Goal: Information Seeking & Learning: Check status

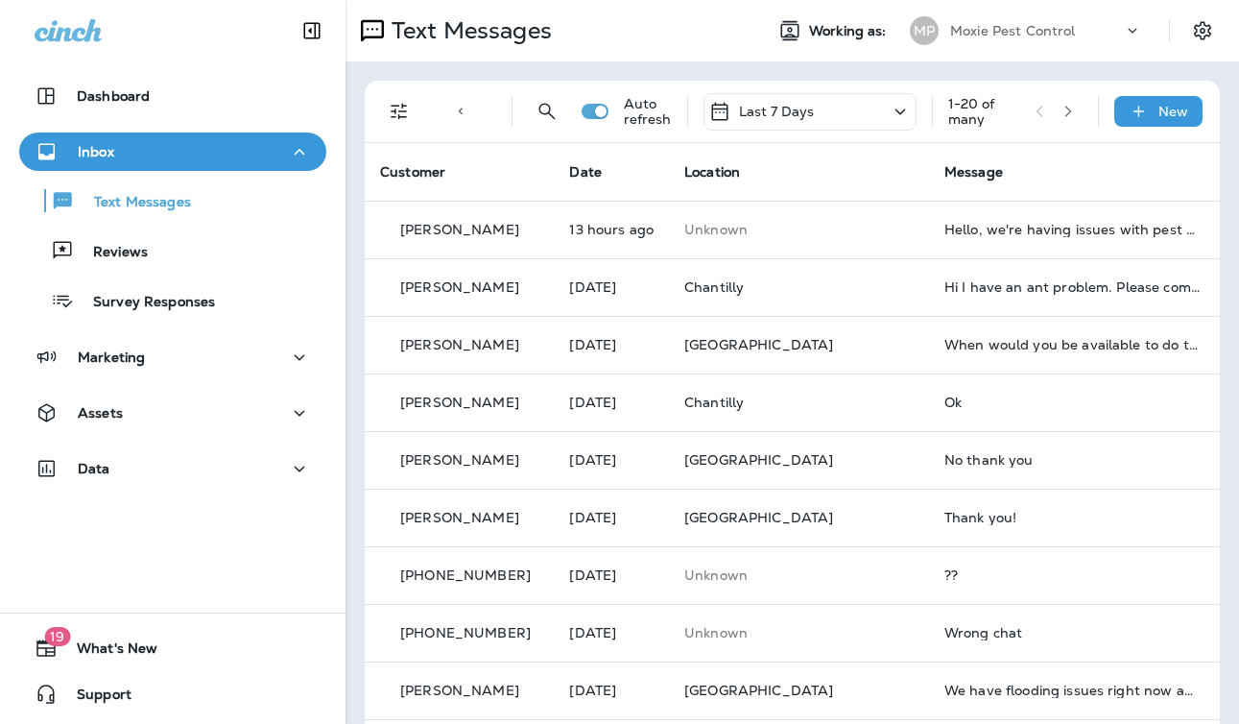
click at [822, 110] on div "Last 7 Days" at bounding box center [810, 111] width 213 height 37
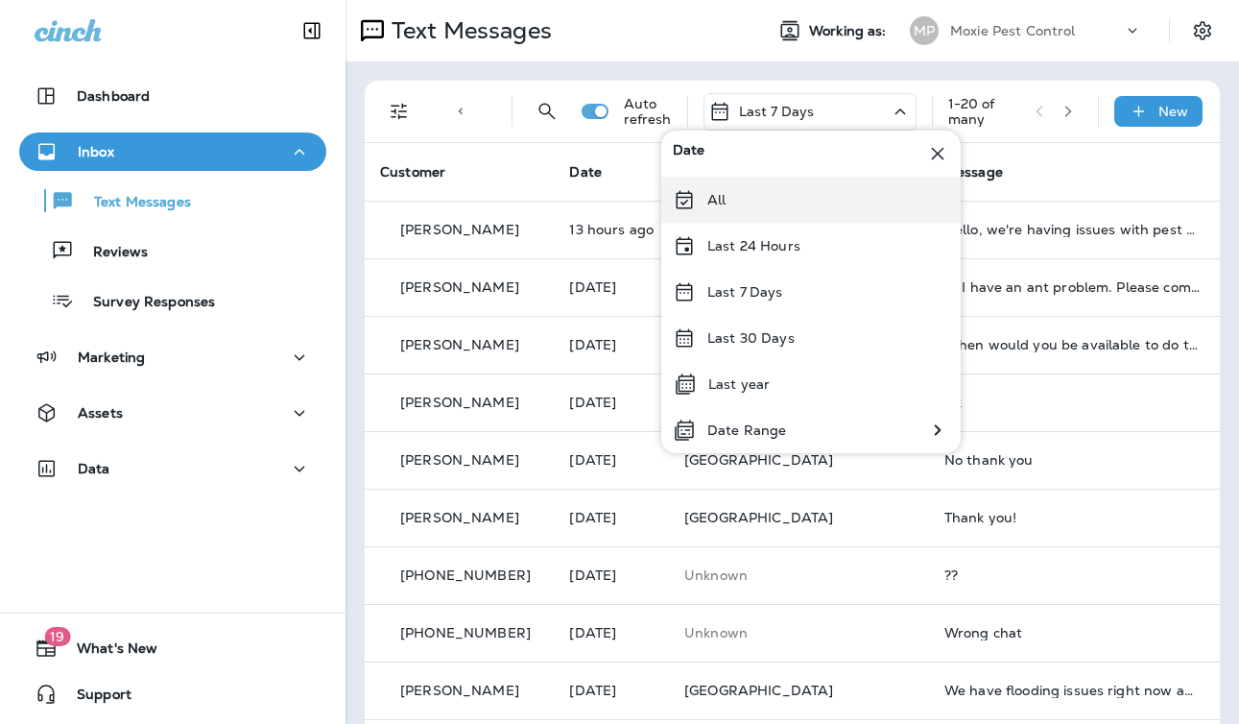
click at [747, 204] on div "All" at bounding box center [811, 200] width 300 height 46
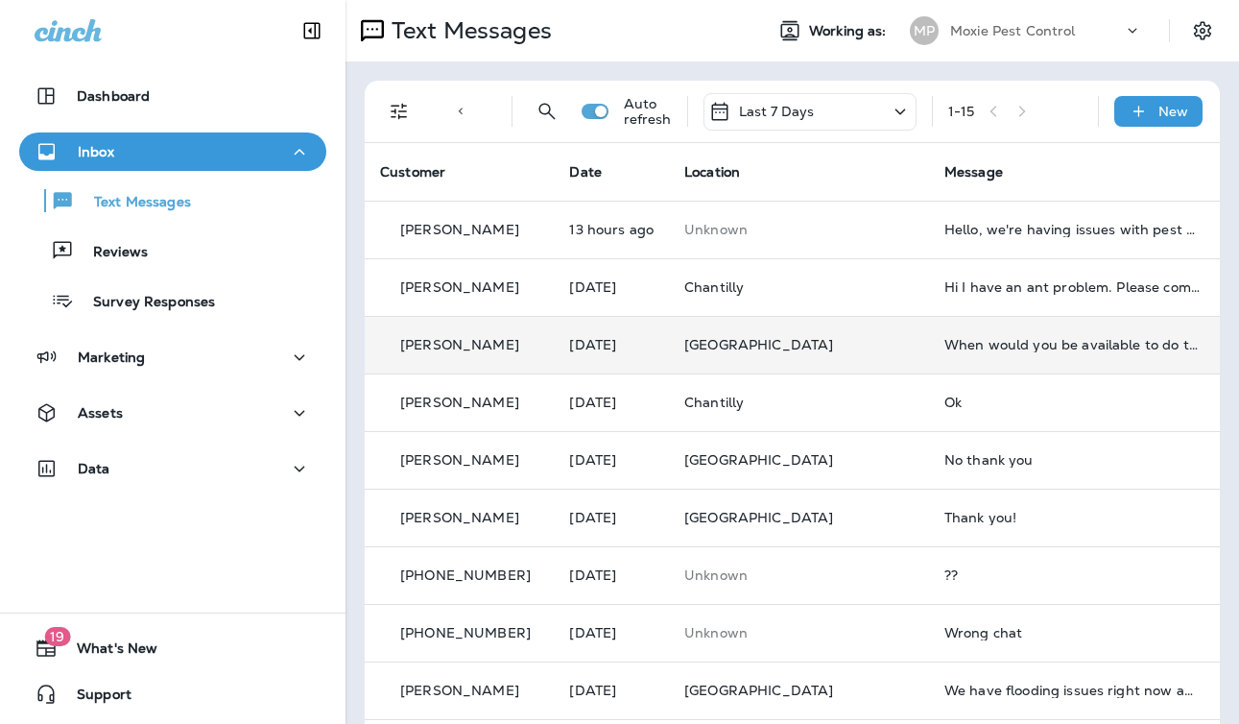
click at [949, 356] on td "When would you be available to do this?" at bounding box center [1073, 345] width 288 height 58
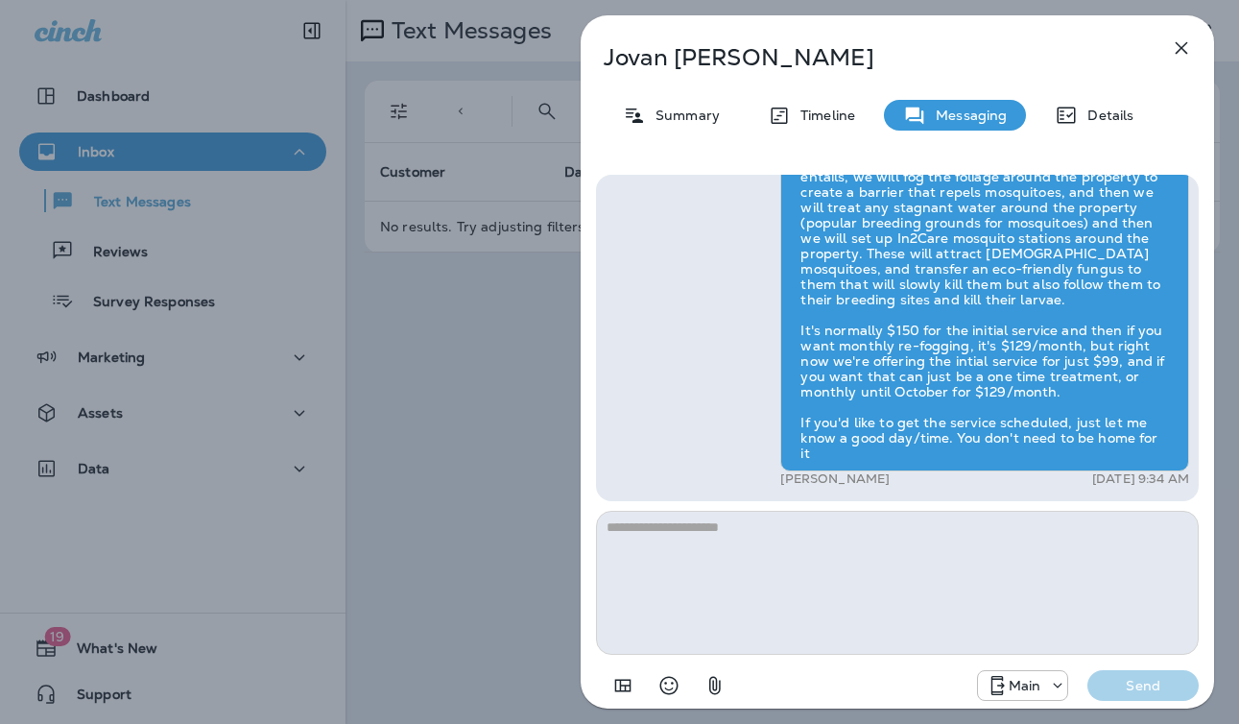
click at [509, 443] on div "Jovan Sanders Summary Timeline Messaging Details Hi Jovan , this is Steven with…" at bounding box center [619, 362] width 1239 height 724
